Goal: Find contact information: Find contact information

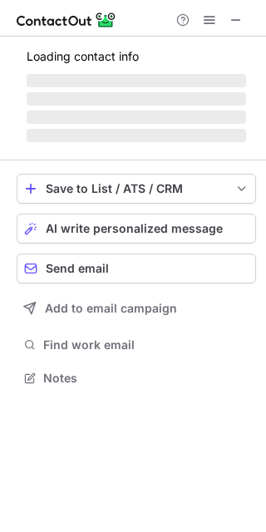
scroll to position [373, 266]
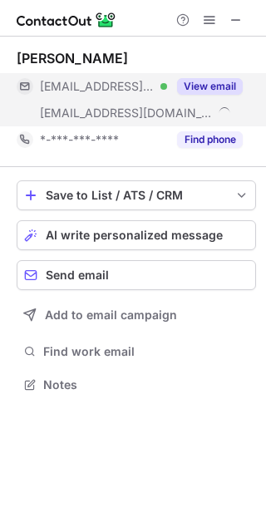
click at [214, 90] on button "View email" at bounding box center [210, 86] width 66 height 17
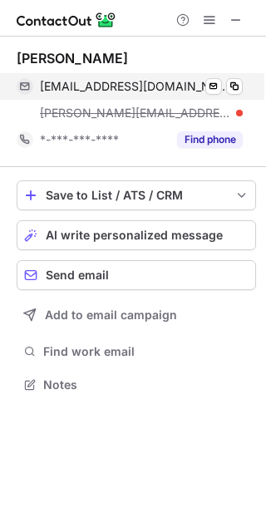
click at [243, 83] on div "johnnyguy@me.com Verified Send email Copy" at bounding box center [130, 86] width 226 height 27
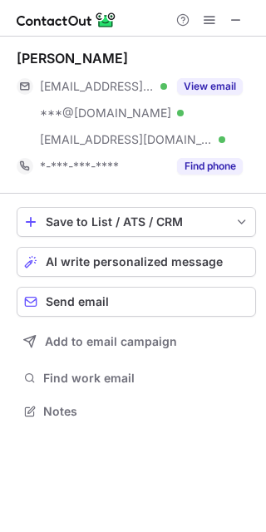
scroll to position [400, 266]
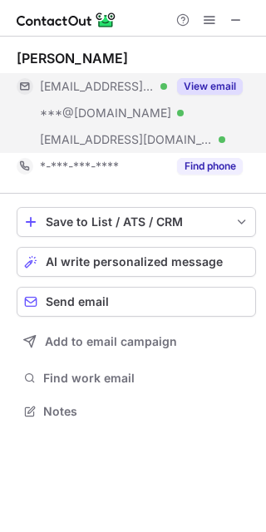
click at [210, 82] on button "View email" at bounding box center [210, 86] width 66 height 17
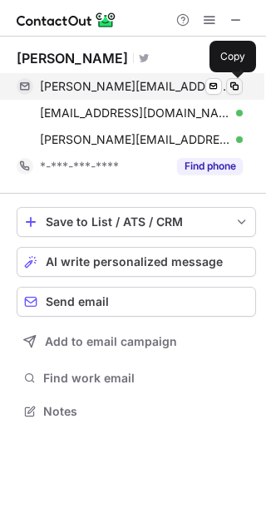
click at [235, 89] on span at bounding box center [234, 86] width 13 height 13
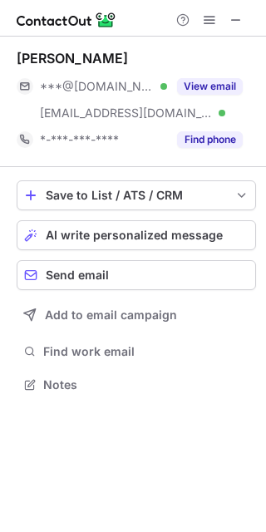
scroll to position [373, 266]
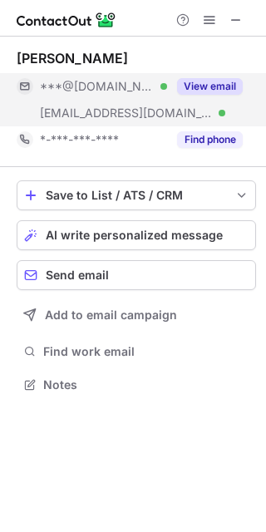
click at [227, 84] on button "View email" at bounding box center [210, 86] width 66 height 17
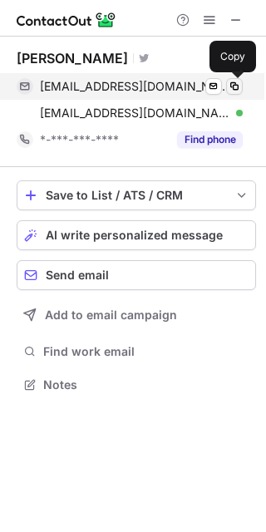
click at [232, 85] on span at bounding box center [234, 86] width 13 height 13
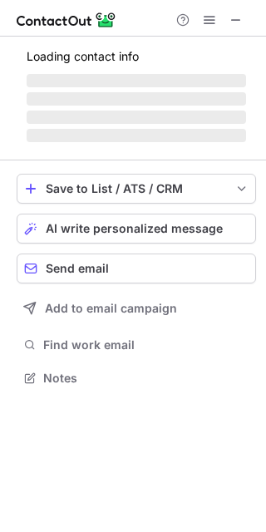
scroll to position [367, 266]
